Goal: Transaction & Acquisition: Subscribe to service/newsletter

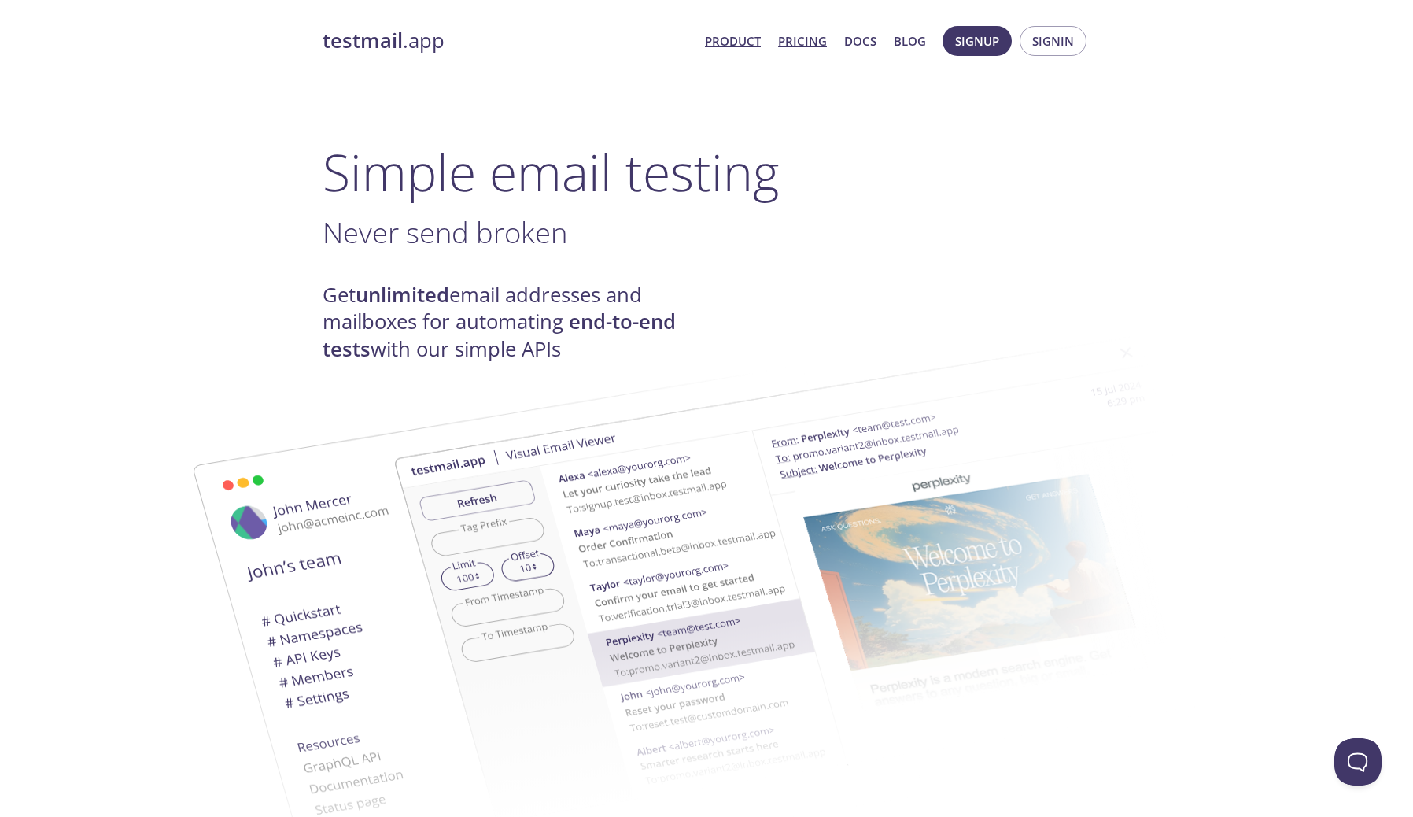
click at [808, 37] on link "Pricing" at bounding box center [802, 41] width 49 height 20
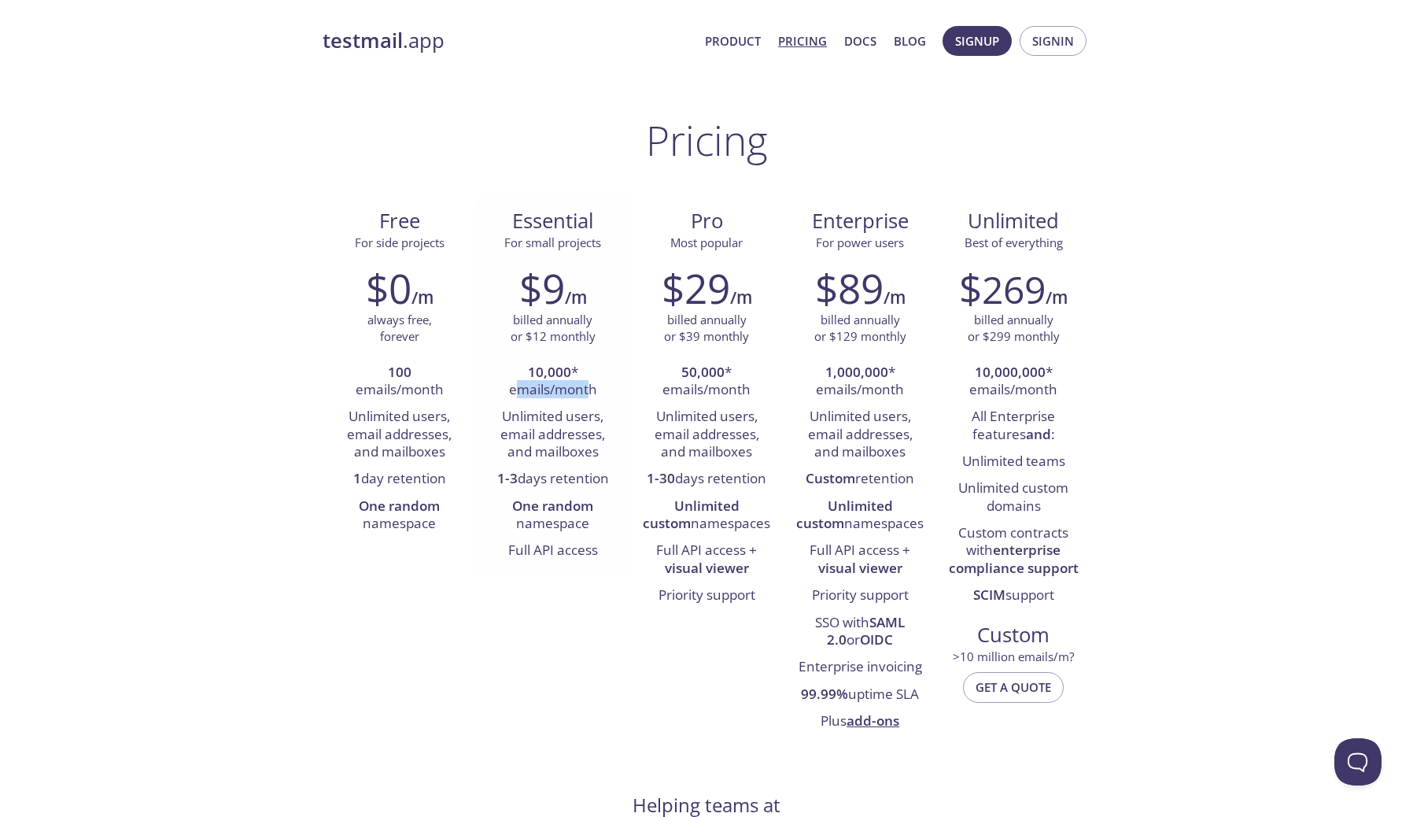
drag, startPoint x: 518, startPoint y: 385, endPoint x: 589, endPoint y: 385, distance: 70.8
click at [589, 385] on li "10,000 * emails/month" at bounding box center [553, 382] width 130 height 45
click at [592, 385] on li "10,000 * emails/month" at bounding box center [553, 382] width 130 height 45
drag, startPoint x: 503, startPoint y: 422, endPoint x: 584, endPoint y: 428, distance: 81.2
click at [585, 428] on li "Unlimited users, email addresses, and mailboxes" at bounding box center [553, 435] width 130 height 62
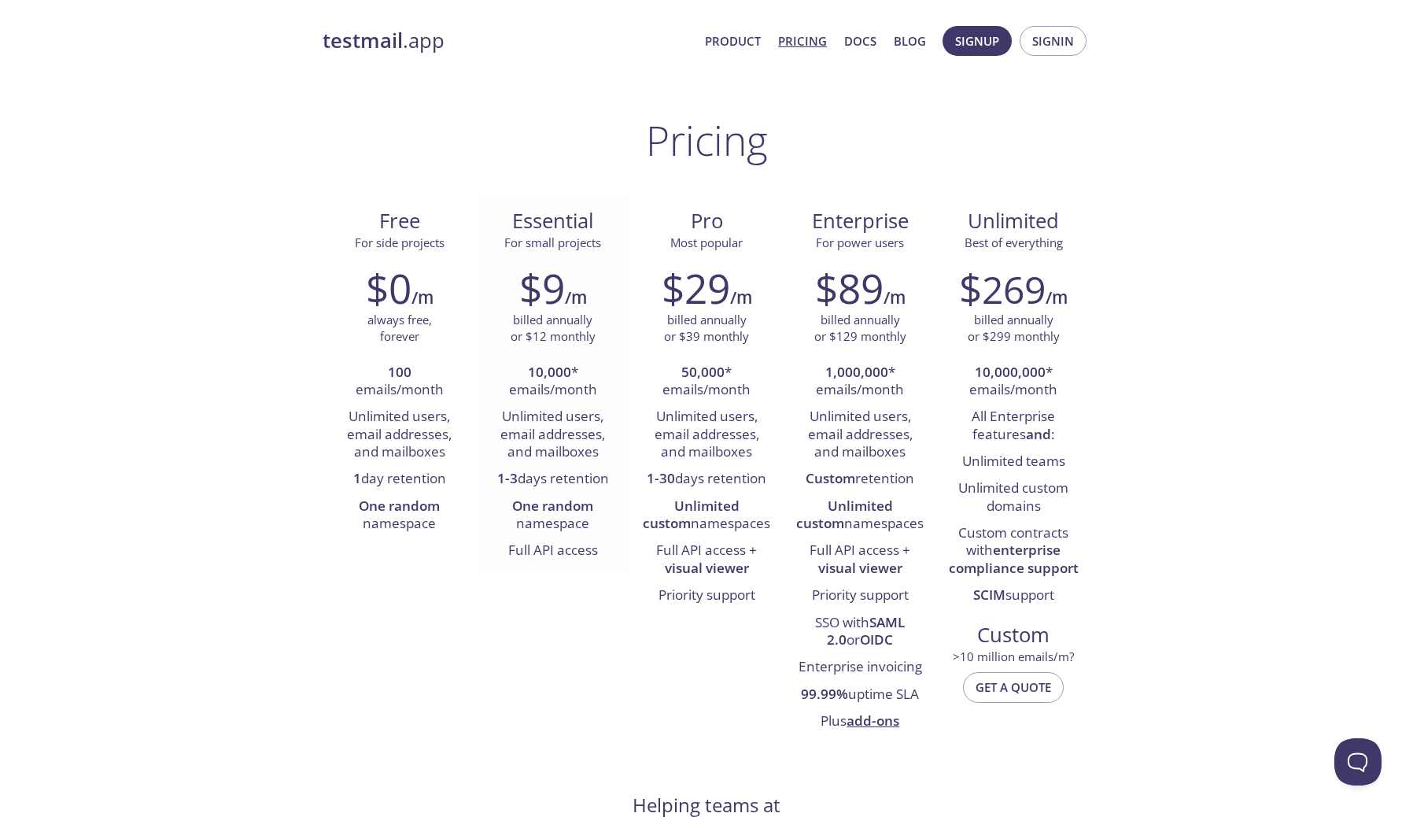
click at [584, 444] on li "Unlimited users, email addresses, and mailboxes" at bounding box center [553, 435] width 130 height 62
